Goal: Task Accomplishment & Management: Manage account settings

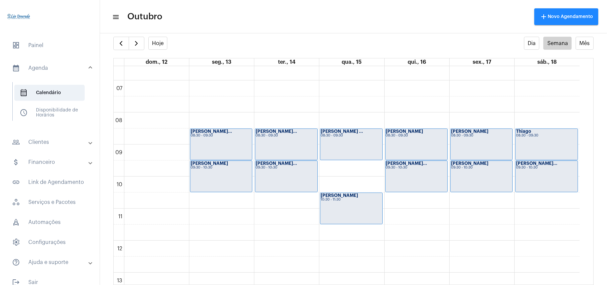
scroll to position [82, 0]
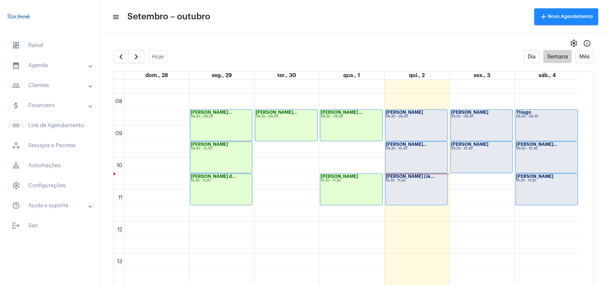
scroll to position [239, 0]
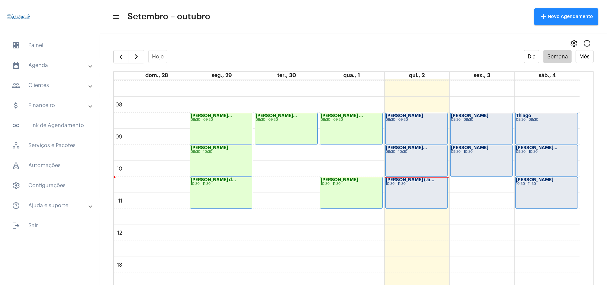
click at [412, 158] on div "[PERSON_NAME]... 09:30 - 10:30" at bounding box center [416, 160] width 62 height 31
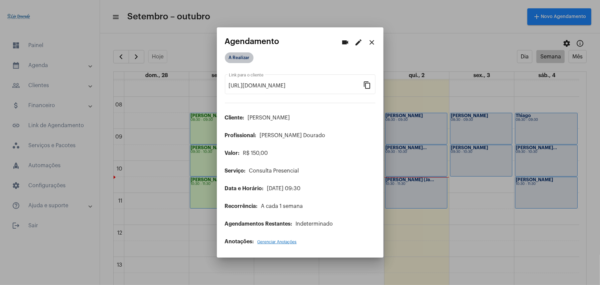
click at [247, 57] on mat-chip "A Realizar" at bounding box center [239, 57] width 29 height 11
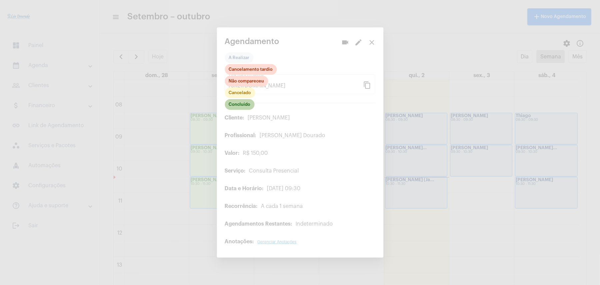
click at [244, 102] on mat-chip "Concluído" at bounding box center [240, 104] width 30 height 11
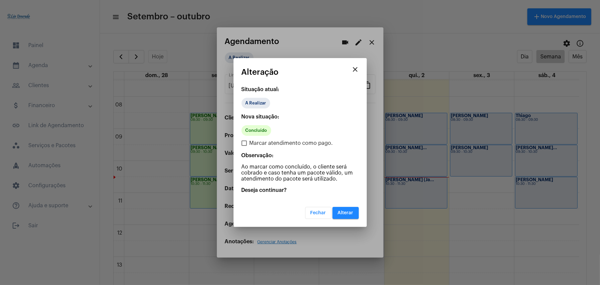
click at [253, 141] on span "Marcar atendimento como pago." at bounding box center [292, 143] width 84 height 8
click at [244, 146] on input "Marcar atendimento como pago." at bounding box center [244, 146] width 0 height 0
checkbox input "true"
click at [343, 212] on span "Alterar" at bounding box center [346, 212] width 16 height 5
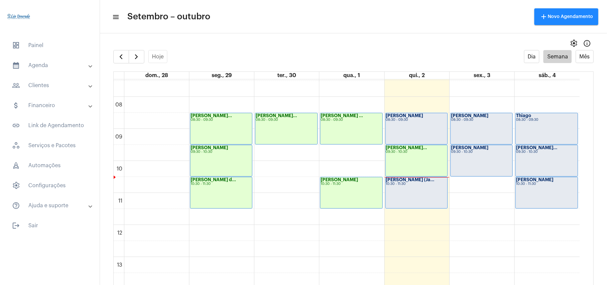
click at [396, 195] on div "[PERSON_NAME] (Ja... 10:30 - 11:30" at bounding box center [416, 192] width 62 height 31
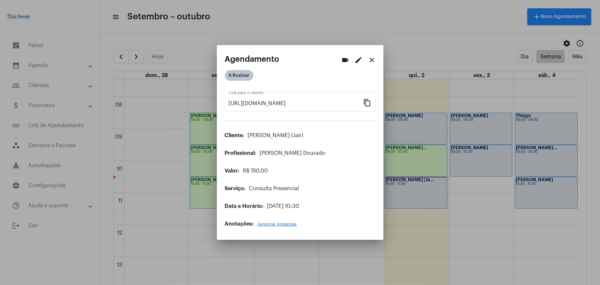
click at [243, 78] on mat-chip "A Realizar" at bounding box center [239, 75] width 29 height 11
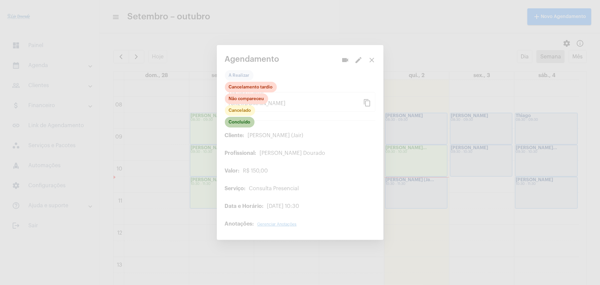
click at [240, 123] on mat-chip "Concluído" at bounding box center [240, 122] width 30 height 11
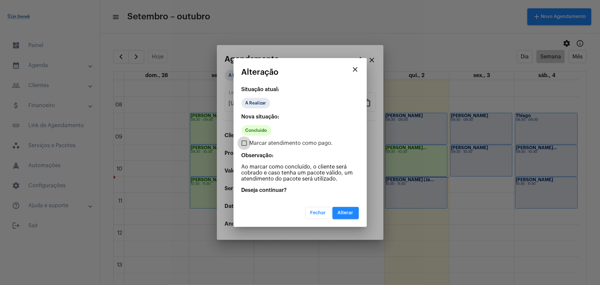
click at [245, 142] on span at bounding box center [244, 142] width 5 height 5
click at [244, 146] on input "Marcar atendimento como pago." at bounding box center [244, 146] width 0 height 0
checkbox input "true"
click at [347, 212] on span "Alterar" at bounding box center [346, 212] width 16 height 5
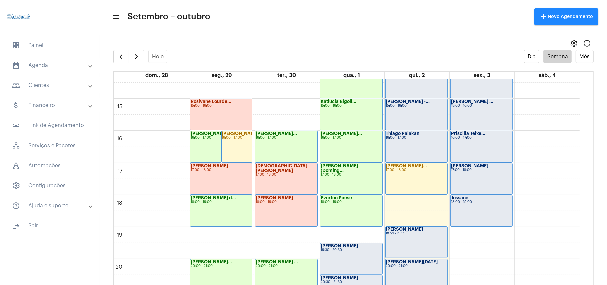
scroll to position [416, 0]
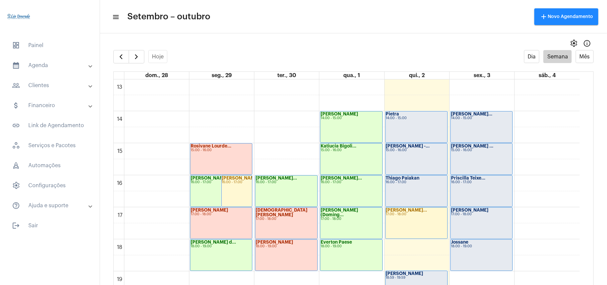
click at [375, 14] on mat-toolbar-row "menu Setembro – outubro add Novo Agendamento" at bounding box center [353, 16] width 507 height 21
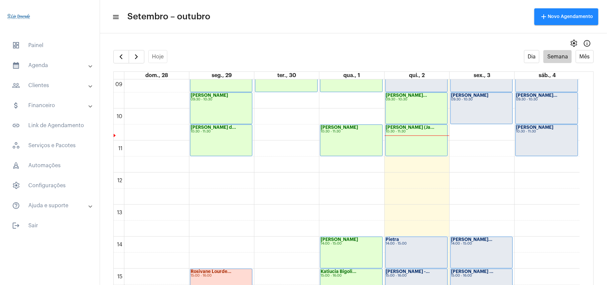
scroll to position [283, 0]
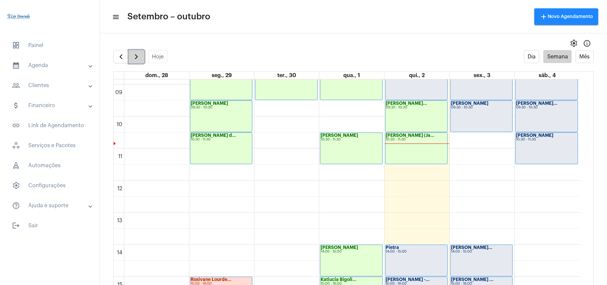
click at [138, 54] on span "button" at bounding box center [136, 57] width 8 height 8
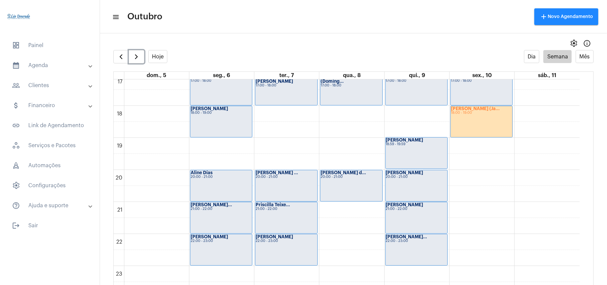
scroll to position [460, 0]
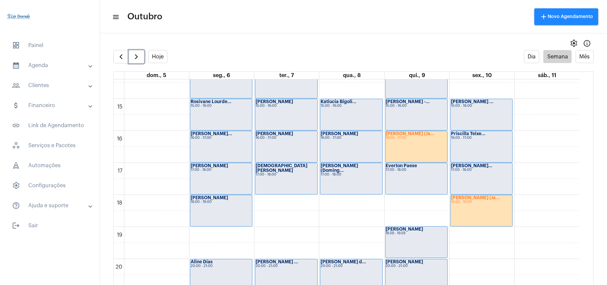
click at [400, 140] on div "[PERSON_NAME] (Ja... 16:00 - 17:00" at bounding box center [416, 146] width 62 height 31
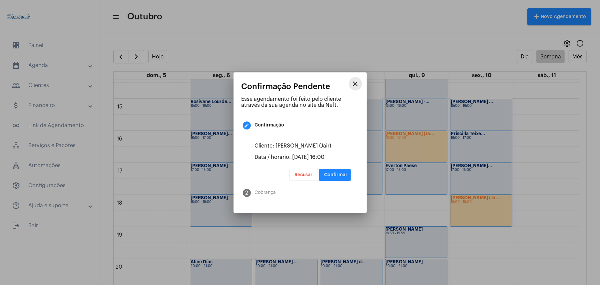
click at [355, 84] on mat-icon "close" at bounding box center [356, 84] width 8 height 8
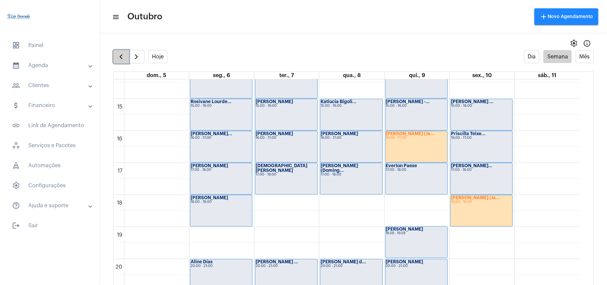
click at [115, 63] on button "button" at bounding box center [121, 56] width 16 height 13
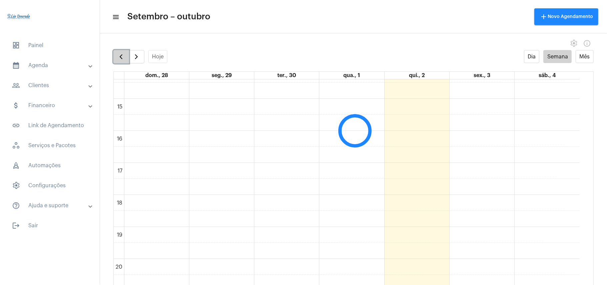
scroll to position [192, 0]
click at [115, 63] on button "button" at bounding box center [121, 56] width 16 height 13
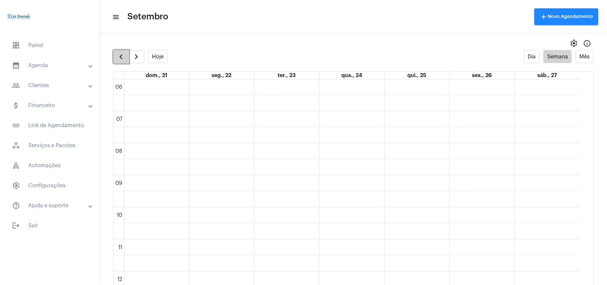
scroll to position [193, 0]
click at [139, 57] on span "button" at bounding box center [136, 57] width 8 height 8
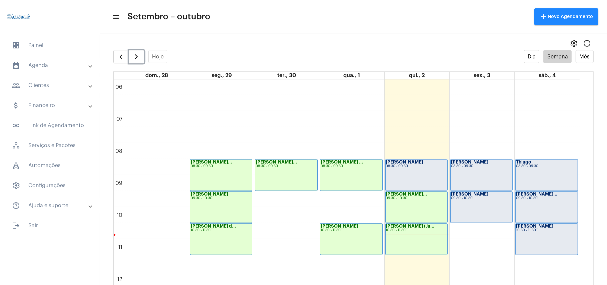
scroll to position [237, 0]
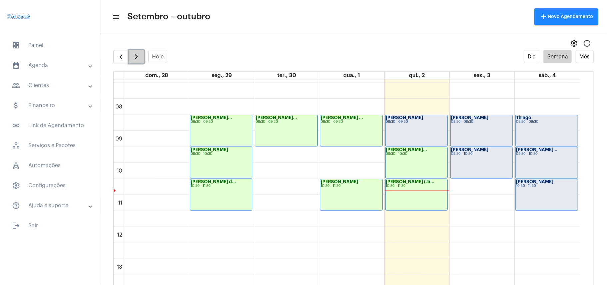
click at [135, 56] on span "button" at bounding box center [136, 57] width 8 height 8
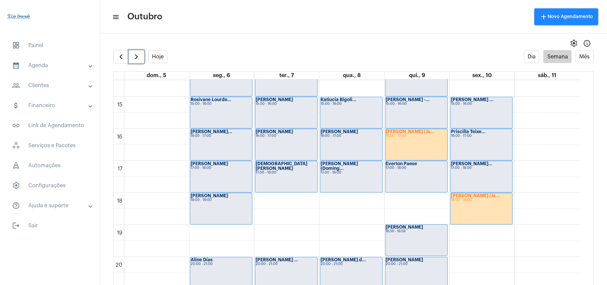
scroll to position [459, 0]
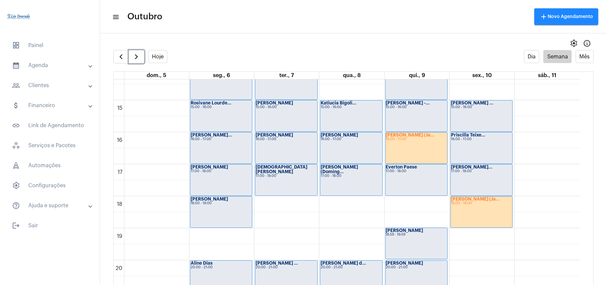
click at [405, 139] on div "16:00 - 17:00" at bounding box center [416, 139] width 61 height 4
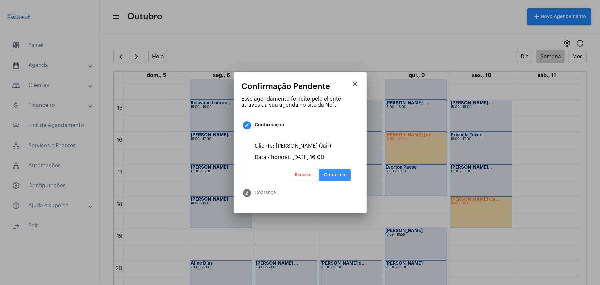
click at [331, 172] on span "Confirmar" at bounding box center [336, 174] width 23 height 5
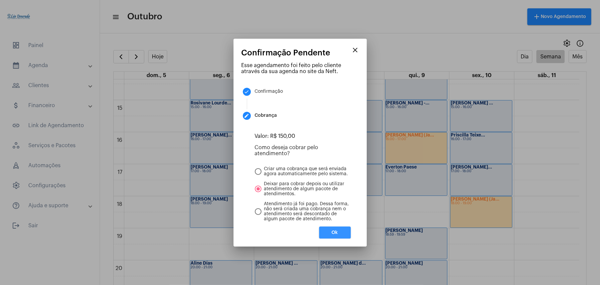
click at [328, 232] on button "Ok" at bounding box center [335, 232] width 32 height 12
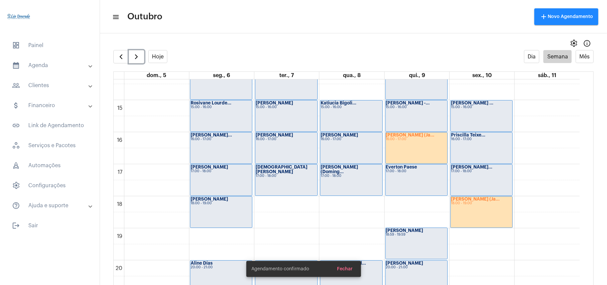
click at [465, 205] on div "18:00 - 19:00" at bounding box center [481, 203] width 61 height 4
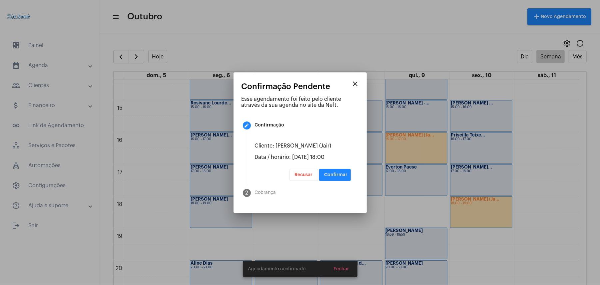
click at [340, 175] on span "Confirmar" at bounding box center [336, 174] width 23 height 5
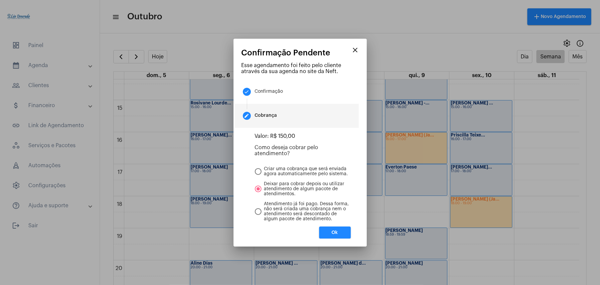
click at [332, 235] on span "Ok" at bounding box center [335, 232] width 6 height 5
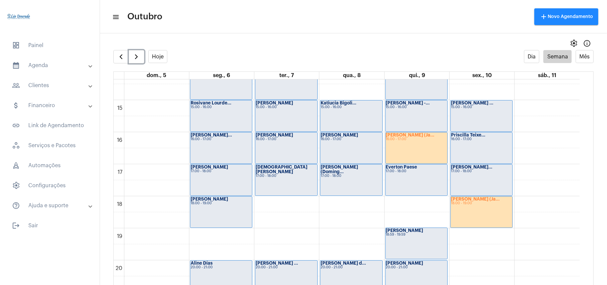
click at [480, 199] on strong "[PERSON_NAME] (Ja..." at bounding box center [475, 199] width 49 height 4
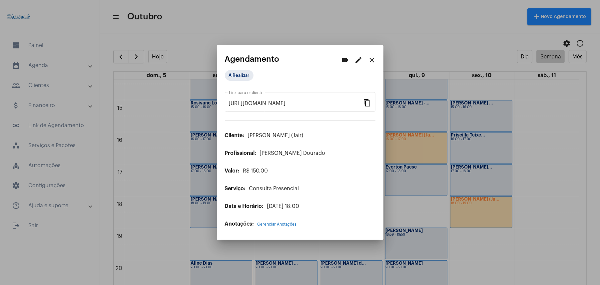
click at [373, 61] on mat-icon "close" at bounding box center [372, 60] width 8 height 8
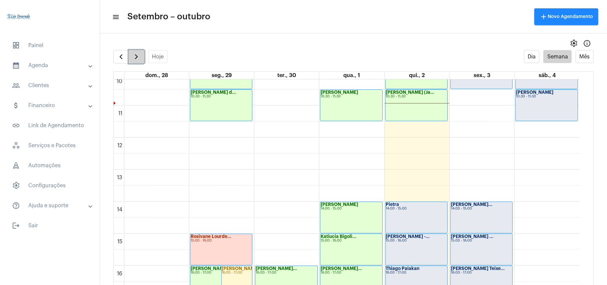
click at [134, 55] on span "button" at bounding box center [136, 57] width 8 height 8
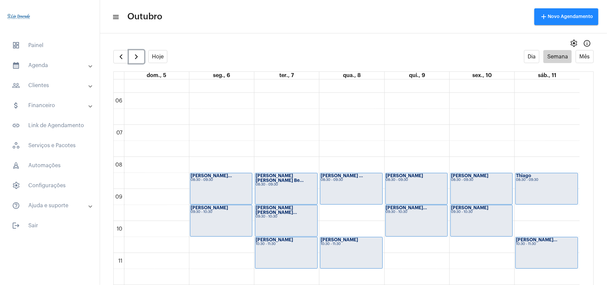
scroll to position [194, 0]
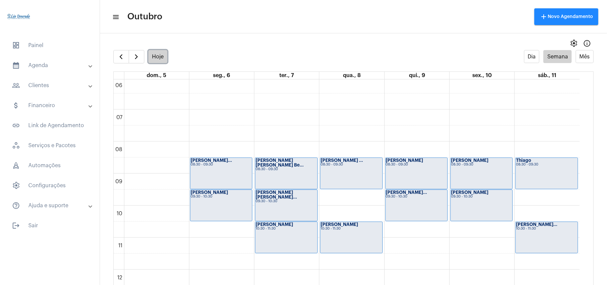
click at [156, 56] on button "Hoje" at bounding box center [157, 56] width 19 height 13
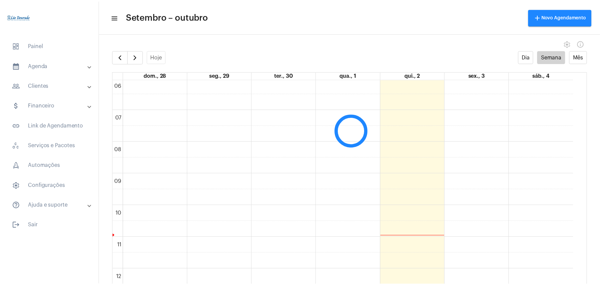
scroll to position [193, 0]
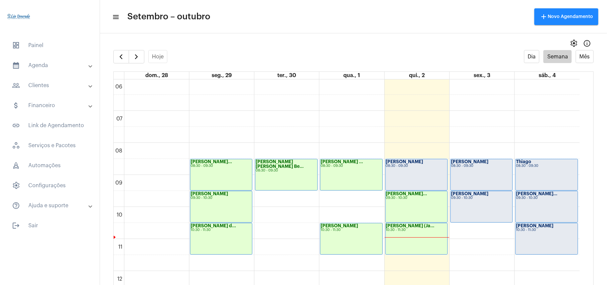
click at [421, 168] on div "[PERSON_NAME] 08:30 - 09:30" at bounding box center [416, 174] width 62 height 31
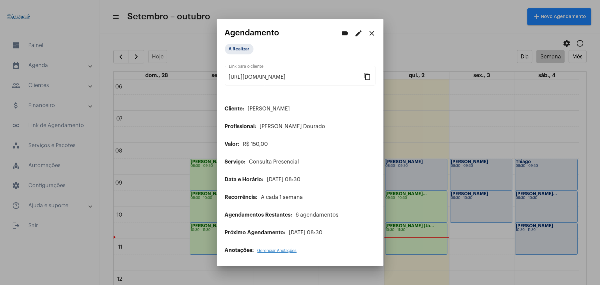
click at [361, 34] on mat-icon "edit" at bounding box center [359, 33] width 8 height 8
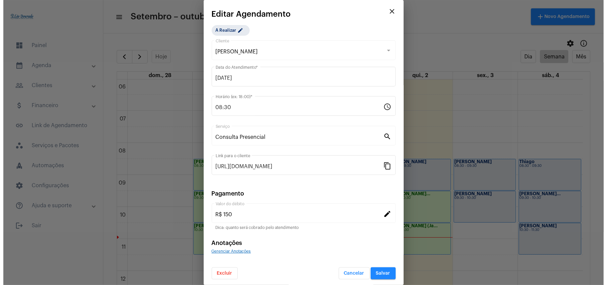
scroll to position [2, 0]
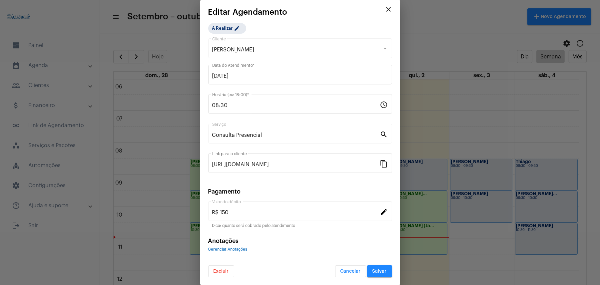
click at [221, 267] on button "Excluir" at bounding box center [221, 271] width 26 height 12
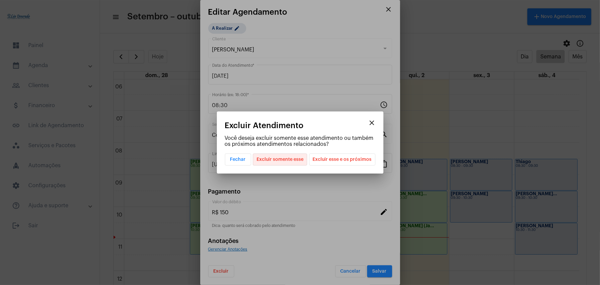
click at [292, 159] on span "Excluir somente esse" at bounding box center [280, 159] width 47 height 11
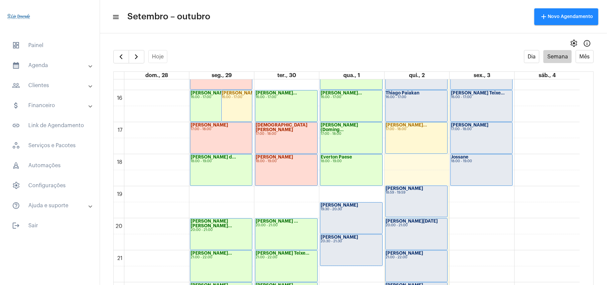
scroll to position [504, 0]
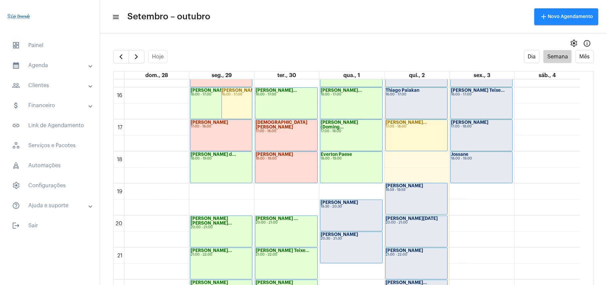
click at [361, 213] on div "Léo Rezende 19:30 - 20:30" at bounding box center [351, 215] width 62 height 31
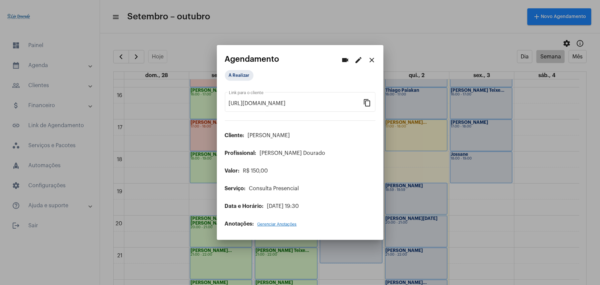
click at [359, 63] on mat-icon "edit" at bounding box center [359, 60] width 8 height 8
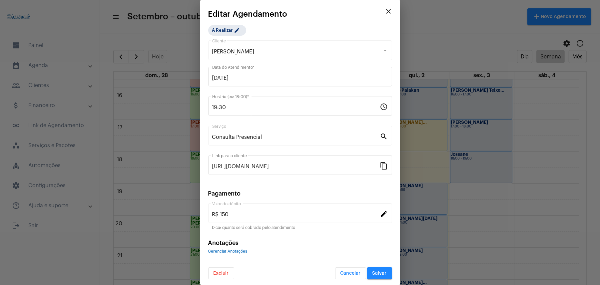
click at [221, 279] on mat-dialog-container "close Editar Agendamento A Realizar edit Léo Rezende Cliente 01/10/2025 Data do…" at bounding box center [300, 142] width 200 height 285
click at [224, 272] on span "Excluir" at bounding box center [221, 273] width 15 height 5
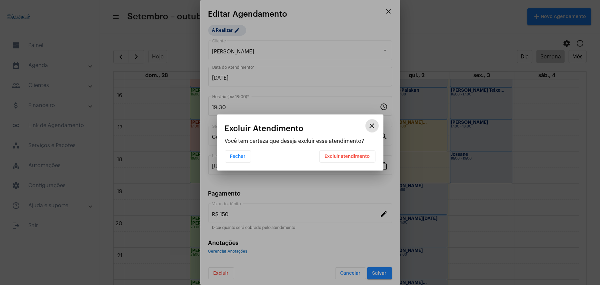
drag, startPoint x: 356, startPoint y: 154, endPoint x: 336, endPoint y: 194, distance: 44.4
click at [338, 195] on div "videocam edit close Agendamento A Realizar https://neft.com.br/agendamento/dabb…" at bounding box center [300, 142] width 600 height 285
click at [342, 157] on span "Excluir atendimento" at bounding box center [347, 156] width 45 height 5
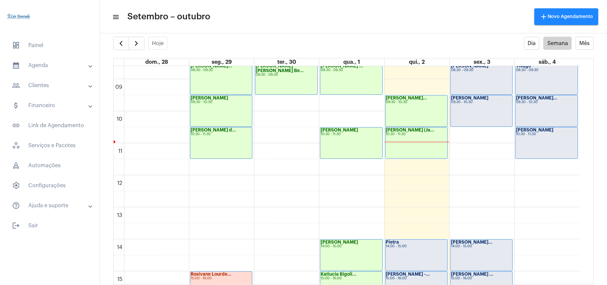
scroll to position [460, 0]
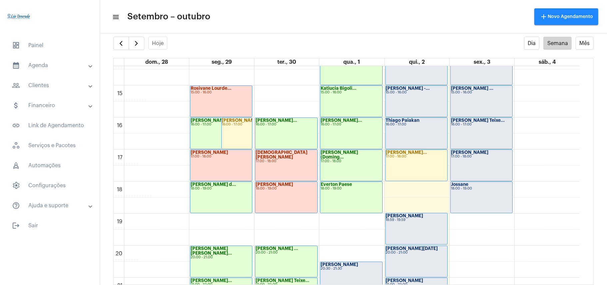
click at [353, 277] on div "Léo Rezende 20:30 - 21:30" at bounding box center [351, 277] width 62 height 31
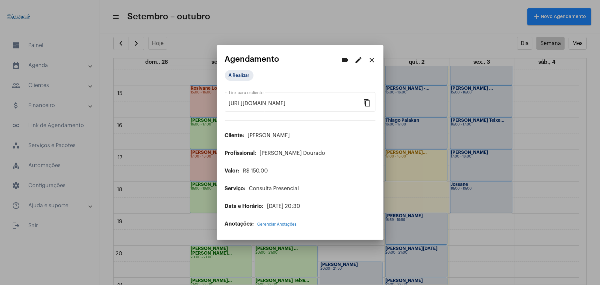
click at [361, 57] on mat-icon "edit" at bounding box center [359, 60] width 8 height 8
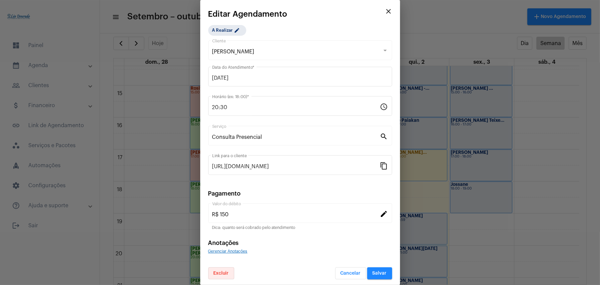
click at [225, 275] on span "Excluir" at bounding box center [221, 273] width 15 height 5
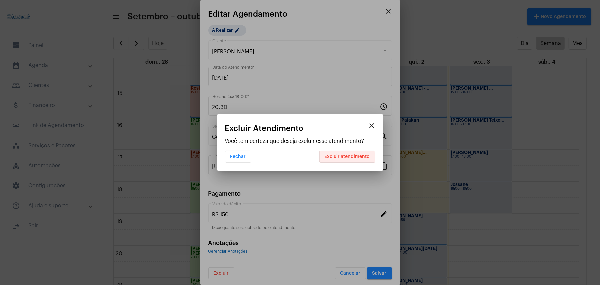
click at [347, 158] on span "Excluir atendimento" at bounding box center [347, 156] width 45 height 5
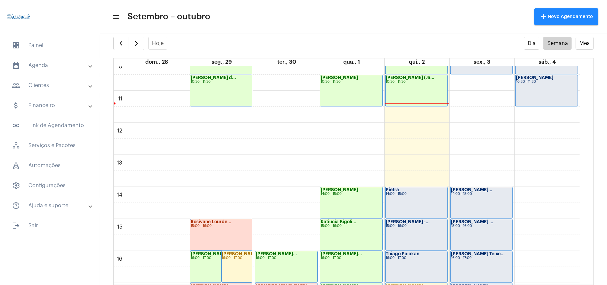
scroll to position [239, 0]
